Goal: Consume media (video, audio): Consume media (video, audio)

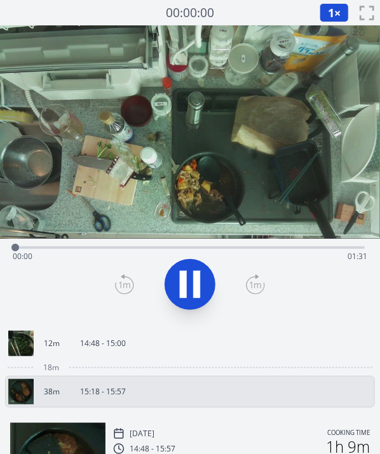
click at [172, 297] on button at bounding box center [190, 284] width 51 height 51
click at [172, 297] on div at bounding box center [190, 284] width 365 height 61
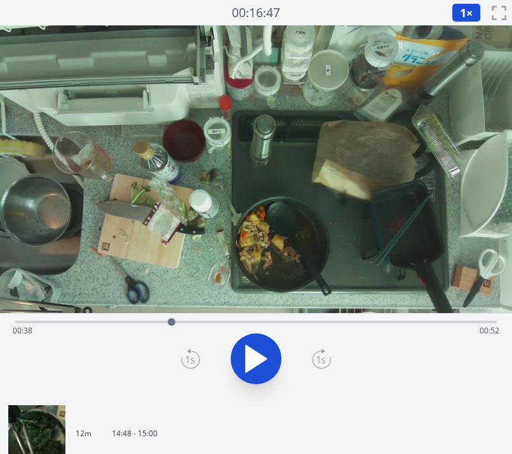
drag, startPoint x: 219, startPoint y: 321, endPoint x: 154, endPoint y: 322, distance: 64.8
click at [168, 322] on div at bounding box center [172, 322] width 8 height 8
drag, startPoint x: 154, startPoint y: 322, endPoint x: 106, endPoint y: 322, distance: 48.3
click at [106, 322] on div "Time elapsed: 00:29 Time remaining: 01:01" at bounding box center [256, 331] width 487 height 20
drag, startPoint x: 106, startPoint y: 322, endPoint x: 124, endPoint y: 322, distance: 17.8
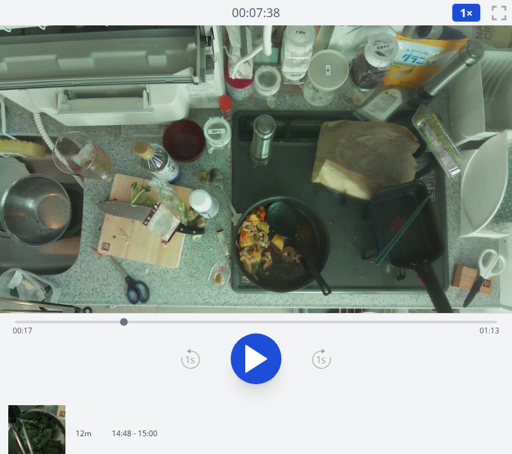
click at [124, 322] on div at bounding box center [124, 322] width 8 height 8
drag, startPoint x: 307, startPoint y: 323, endPoint x: 162, endPoint y: 330, distance: 145.1
click at [162, 330] on div at bounding box center [160, 322] width 19 height 19
drag, startPoint x: 199, startPoint y: 316, endPoint x: 398, endPoint y: 323, distance: 199.0
click at [379, 323] on div at bounding box center [387, 322] width 19 height 19
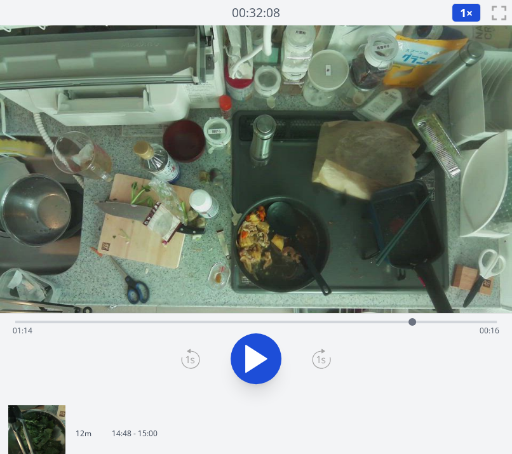
drag, startPoint x: 398, startPoint y: 323, endPoint x: 416, endPoint y: 320, distance: 18.6
click at [379, 320] on div at bounding box center [413, 322] width 8 height 8
click at [379, 322] on div "Time elapsed: 01:16 Time remaining: 00:14" at bounding box center [256, 331] width 487 height 20
click at [379, 322] on div at bounding box center [439, 322] width 8 height 8
click at [180, 266] on video at bounding box center [256, 169] width 512 height 288
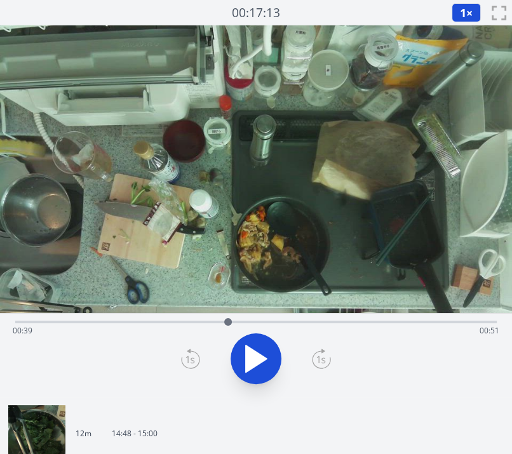
drag, startPoint x: 494, startPoint y: 323, endPoint x: 228, endPoint y: 310, distance: 265.9
click at [228, 310] on div "Time elapsed: 00:39 Time remaining: 00:51" at bounding box center [256, 211] width 512 height 372
drag, startPoint x: 228, startPoint y: 310, endPoint x: 201, endPoint y: 323, distance: 29.8
click at [201, 323] on div "Time elapsed: 00:39 Time remaining: 00:51" at bounding box center [256, 211] width 512 height 372
click at [201, 323] on div "Time elapsed: 00:39 Time remaining: 00:51" at bounding box center [256, 331] width 487 height 20
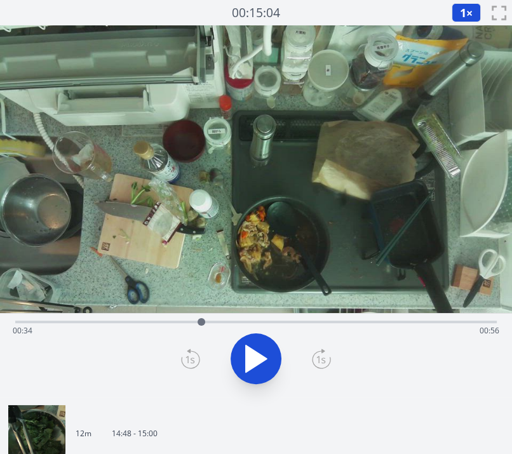
click at [252, 353] on icon at bounding box center [256, 359] width 21 height 27
click at [252, 353] on icon at bounding box center [249, 359] width 7 height 27
drag, startPoint x: 203, startPoint y: 322, endPoint x: 180, endPoint y: 326, distance: 23.2
click at [180, 326] on div at bounding box center [179, 322] width 19 height 19
drag, startPoint x: 189, startPoint y: 318, endPoint x: 272, endPoint y: 315, distance: 82.7
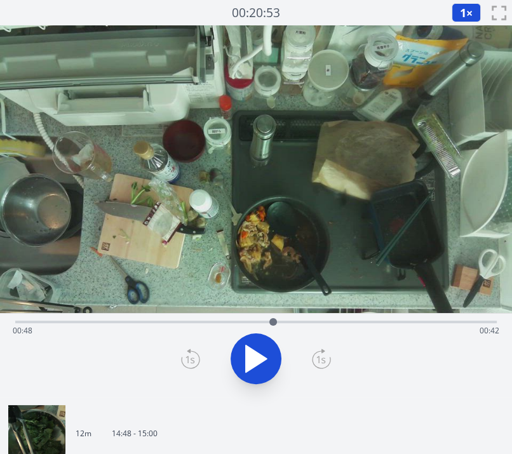
click at [272, 315] on div at bounding box center [273, 322] width 19 height 19
click at [102, 229] on video at bounding box center [256, 169] width 512 height 288
drag, startPoint x: 384, startPoint y: 319, endPoint x: 370, endPoint y: 323, distance: 15.3
click at [370, 323] on div "Time elapsed: 01:12 Time remaining: 00:19" at bounding box center [256, 320] width 482 height 15
drag, startPoint x: 370, startPoint y: 323, endPoint x: 386, endPoint y: 322, distance: 16.6
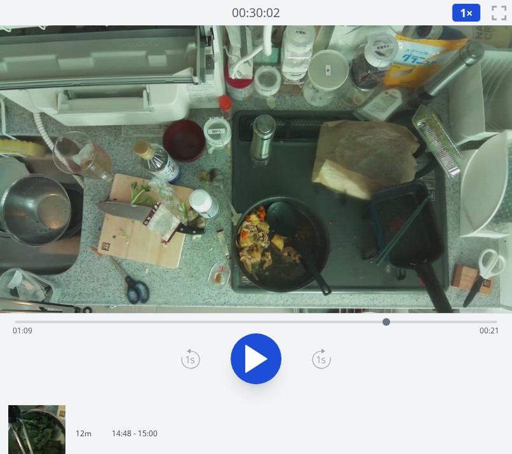
click at [379, 322] on div at bounding box center [387, 322] width 8 height 8
drag, startPoint x: 386, startPoint y: 322, endPoint x: 369, endPoint y: 325, distance: 18.1
click at [369, 325] on div at bounding box center [368, 322] width 19 height 19
click at [248, 357] on icon at bounding box center [249, 359] width 7 height 27
drag, startPoint x: 368, startPoint y: 325, endPoint x: 283, endPoint y: 321, distance: 84.6
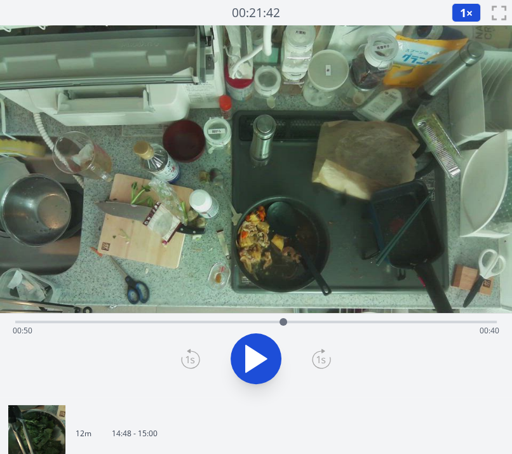
click at [283, 321] on div at bounding box center [283, 322] width 19 height 19
click at [184, 231] on video at bounding box center [256, 169] width 512 height 288
drag, startPoint x: 281, startPoint y: 322, endPoint x: 275, endPoint y: 320, distance: 6.5
click at [275, 320] on div at bounding box center [275, 322] width 8 height 8
click at [97, 220] on video at bounding box center [256, 169] width 512 height 288
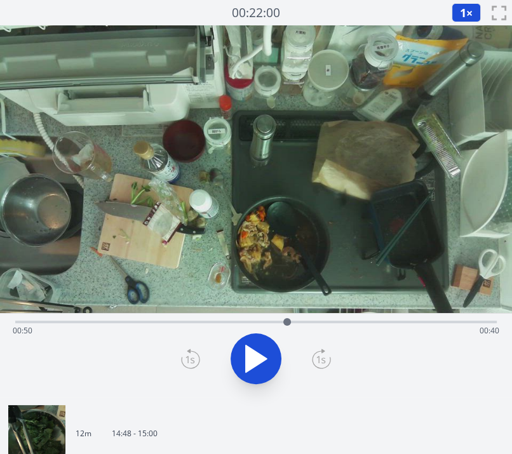
drag, startPoint x: 277, startPoint y: 322, endPoint x: 287, endPoint y: 309, distance: 16.3
click at [287, 309] on div "Time elapsed: 00:50 Time remaining: 00:40" at bounding box center [256, 211] width 512 height 372
click at [287, 309] on video at bounding box center [256, 169] width 512 height 288
click at [260, 358] on icon at bounding box center [256, 359] width 21 height 27
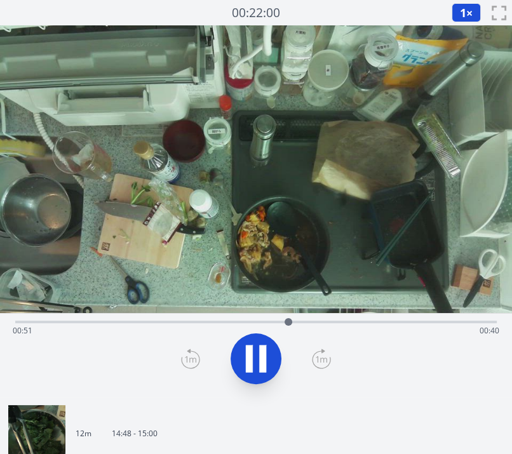
click at [260, 358] on icon at bounding box center [262, 359] width 7 height 27
click at [191, 351] on icon at bounding box center [191, 359] width 18 height 17
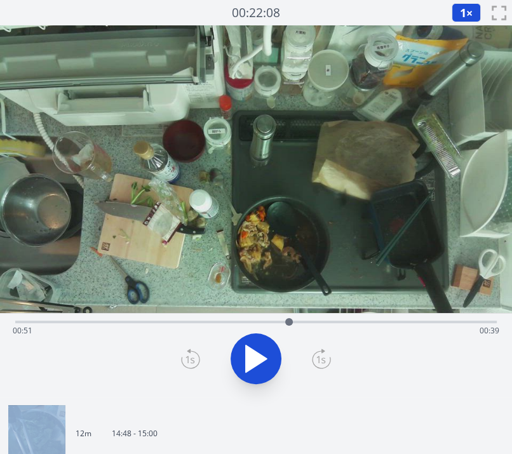
click at [191, 351] on icon at bounding box center [191, 359] width 18 height 17
click at [191, 351] on icon at bounding box center [190, 359] width 19 height 20
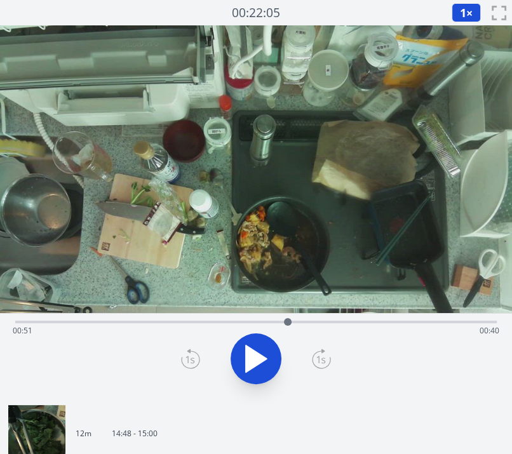
click at [191, 351] on icon at bounding box center [191, 359] width 18 height 17
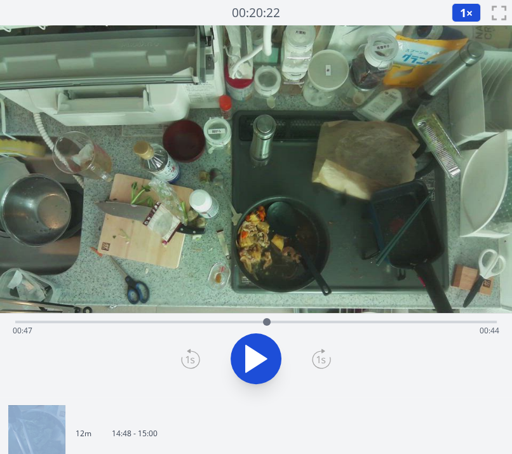
drag, startPoint x: 191, startPoint y: 351, endPoint x: 267, endPoint y: 326, distance: 80.2
click at [267, 326] on div at bounding box center [266, 322] width 19 height 19
click at [263, 220] on video at bounding box center [256, 169] width 512 height 288
click at [257, 344] on icon at bounding box center [256, 359] width 36 height 36
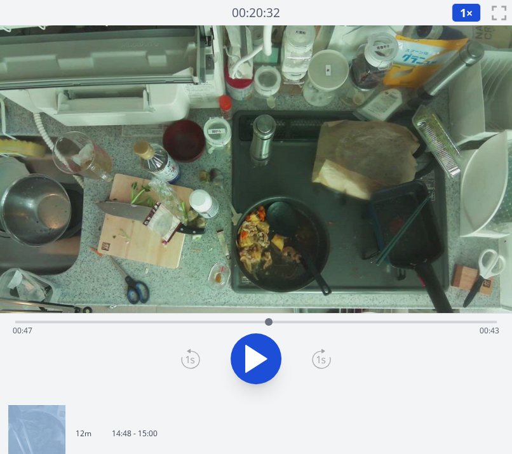
click at [257, 344] on icon at bounding box center [256, 359] width 36 height 36
click at [201, 204] on video at bounding box center [256, 169] width 512 height 288
drag, startPoint x: 275, startPoint y: 323, endPoint x: 273, endPoint y: 317, distance: 6.5
click at [273, 317] on div at bounding box center [273, 322] width 19 height 19
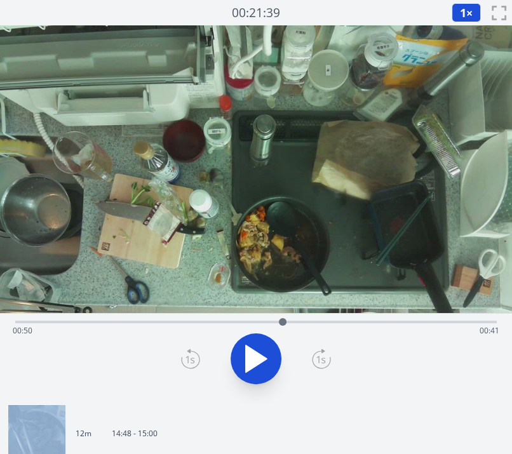
drag, startPoint x: 276, startPoint y: 323, endPoint x: 283, endPoint y: 323, distance: 6.4
click at [283, 323] on div at bounding box center [283, 322] width 8 height 8
drag, startPoint x: 283, startPoint y: 323, endPoint x: 325, endPoint y: 321, distance: 42.0
click at [325, 321] on div at bounding box center [324, 322] width 8 height 8
click at [156, 201] on video at bounding box center [256, 169] width 512 height 288
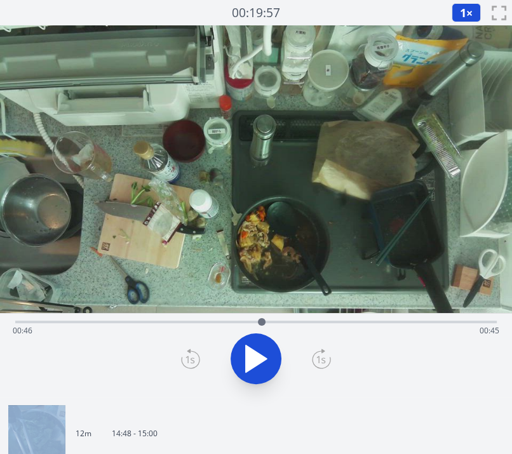
drag, startPoint x: 322, startPoint y: 322, endPoint x: 262, endPoint y: 322, distance: 59.7
click at [262, 322] on div at bounding box center [262, 322] width 8 height 8
click at [268, 322] on div at bounding box center [268, 322] width 8 height 8
drag, startPoint x: 265, startPoint y: 322, endPoint x: 275, endPoint y: 322, distance: 10.2
click at [275, 322] on div at bounding box center [275, 322] width 8 height 8
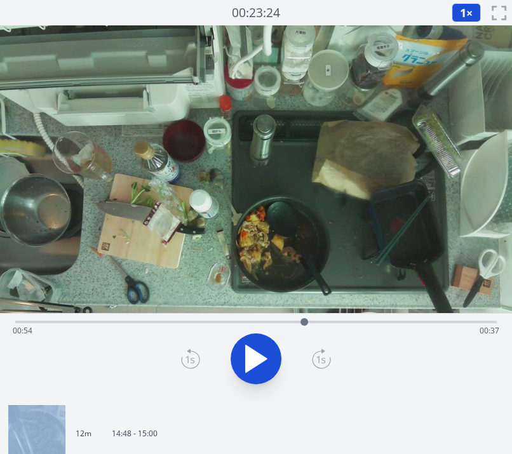
drag, startPoint x: 275, startPoint y: 322, endPoint x: 304, endPoint y: 325, distance: 29.5
click at [304, 325] on div at bounding box center [305, 322] width 8 height 8
drag, startPoint x: 316, startPoint y: 322, endPoint x: 336, endPoint y: 323, distance: 19.1
click at [336, 323] on div "Time elapsed: 00:54 Time remaining: 00:37" at bounding box center [256, 331] width 487 height 20
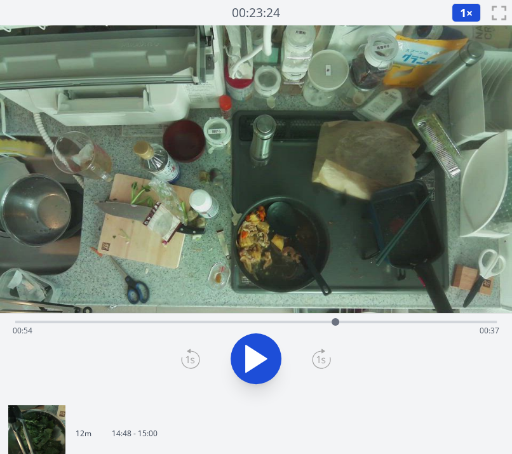
click at [336, 323] on div at bounding box center [336, 322] width 8 height 8
drag, startPoint x: 336, startPoint y: 323, endPoint x: 397, endPoint y: 318, distance: 61.2
click at [379, 318] on div at bounding box center [397, 322] width 8 height 8
click at [132, 348] on div at bounding box center [256, 359] width 497 height 61
drag, startPoint x: 392, startPoint y: 322, endPoint x: 182, endPoint y: 322, distance: 210.3
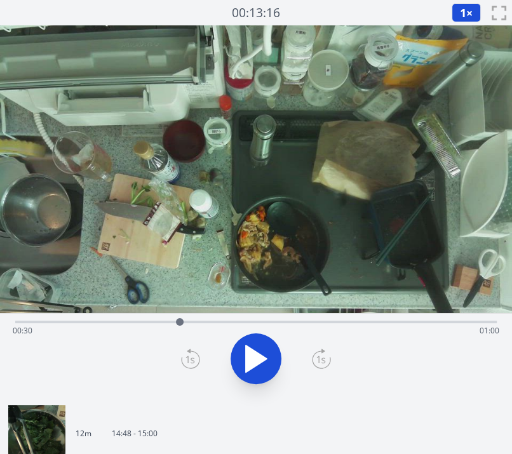
click at [182, 322] on div at bounding box center [180, 322] width 8 height 8
click at [194, 317] on div "Time elapsed: 00:31 Time remaining: 01:00" at bounding box center [256, 320] width 482 height 15
drag, startPoint x: 203, startPoint y: 322, endPoint x: 221, endPoint y: 323, distance: 17.8
click at [221, 323] on div "Time elapsed: 00:33 Time remaining: 00:57" at bounding box center [256, 331] width 487 height 20
click at [134, 381] on div at bounding box center [256, 359] width 497 height 61
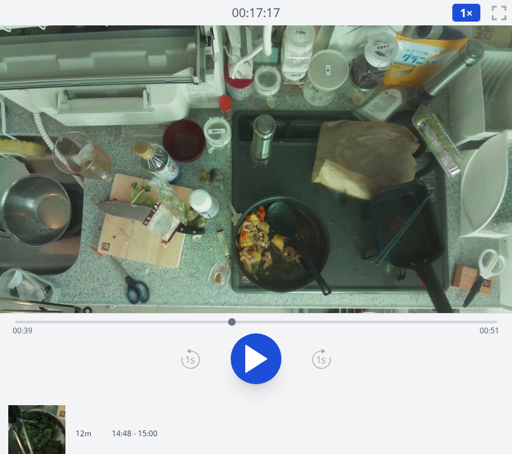
drag, startPoint x: 221, startPoint y: 325, endPoint x: 234, endPoint y: 326, distance: 13.4
click at [234, 326] on div at bounding box center [231, 322] width 19 height 19
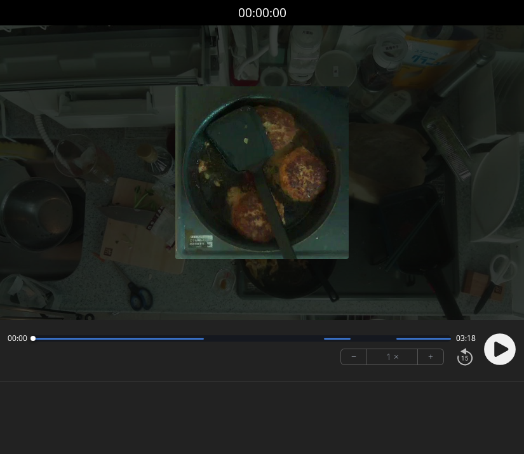
click at [487, 347] on circle at bounding box center [500, 350] width 32 height 32
click at [429, 355] on button "+" at bounding box center [430, 357] width 25 height 15
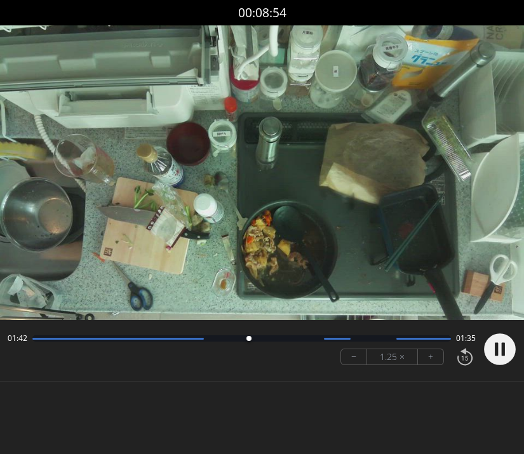
click at [175, 205] on video at bounding box center [262, 172] width 524 height 295
click at [435, 353] on button "+" at bounding box center [430, 357] width 25 height 15
drag, startPoint x: 454, startPoint y: 340, endPoint x: 355, endPoint y: 336, distance: 98.6
click at [355, 336] on div at bounding box center [353, 338] width 5 height 5
click at [164, 245] on video at bounding box center [262, 172] width 524 height 295
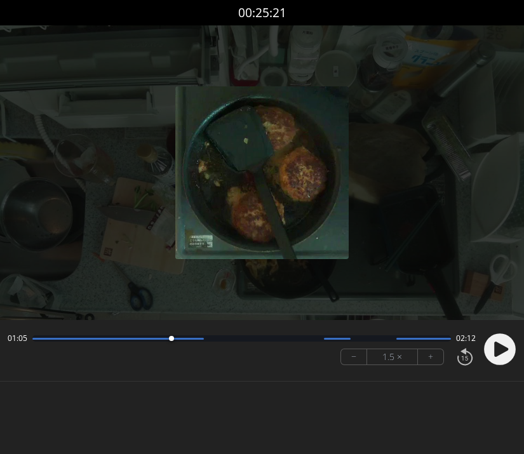
drag, startPoint x: 350, startPoint y: 333, endPoint x: 172, endPoint y: 333, distance: 178.6
click at [172, 333] on div at bounding box center [171, 338] width 17 height 17
drag, startPoint x: 172, startPoint y: 333, endPoint x: 140, endPoint y: 332, distance: 31.8
click at [140, 332] on div at bounding box center [139, 338] width 17 height 17
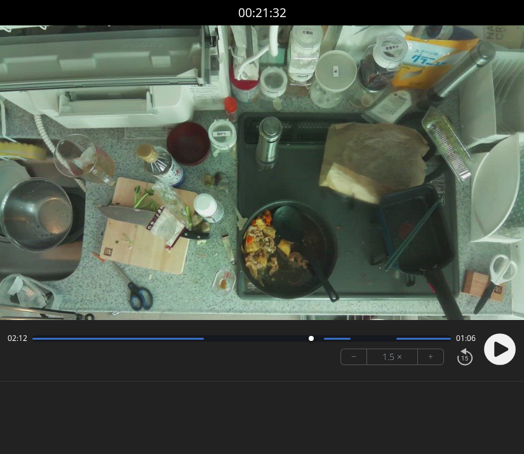
drag, startPoint x: 146, startPoint y: 334, endPoint x: 311, endPoint y: 342, distance: 164.8
click at [311, 342] on div at bounding box center [310, 338] width 17 height 17
click at [194, 133] on video at bounding box center [262, 172] width 524 height 295
click at [191, 147] on video at bounding box center [262, 172] width 524 height 295
